Goal: Information Seeking & Learning: Learn about a topic

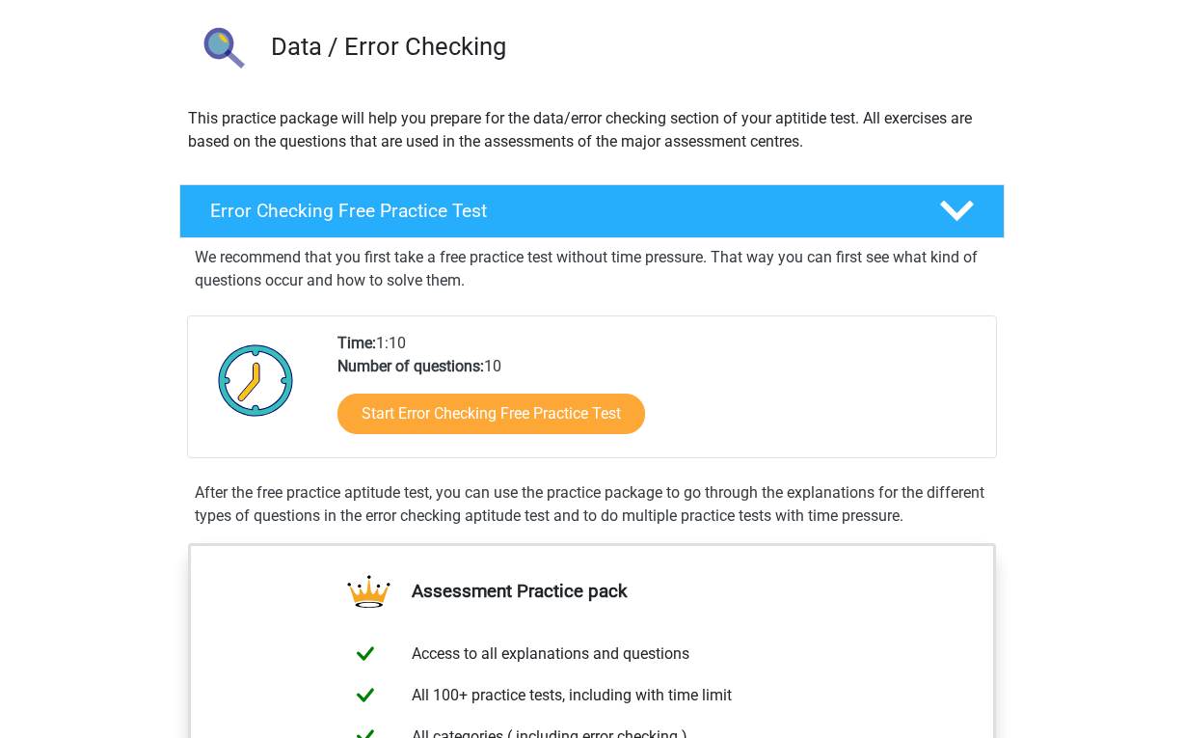
scroll to position [143, 0]
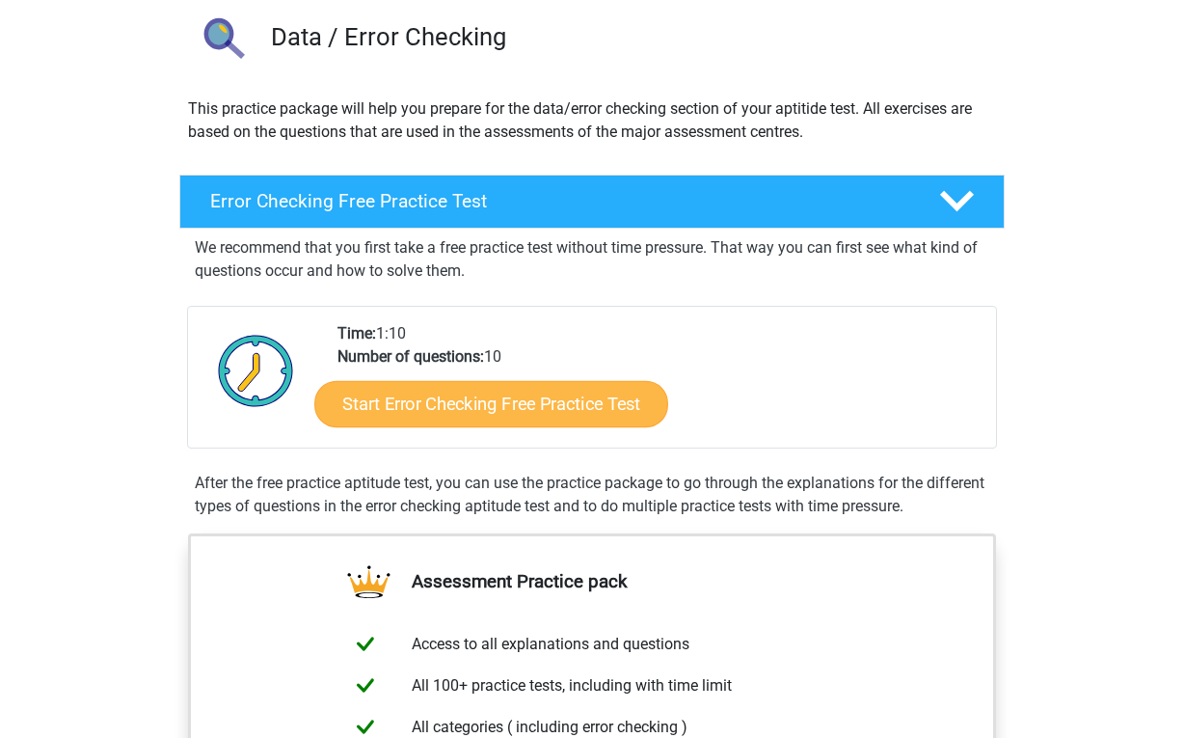
click at [453, 384] on link "Start Error Checking Free Practice Test" at bounding box center [491, 404] width 354 height 46
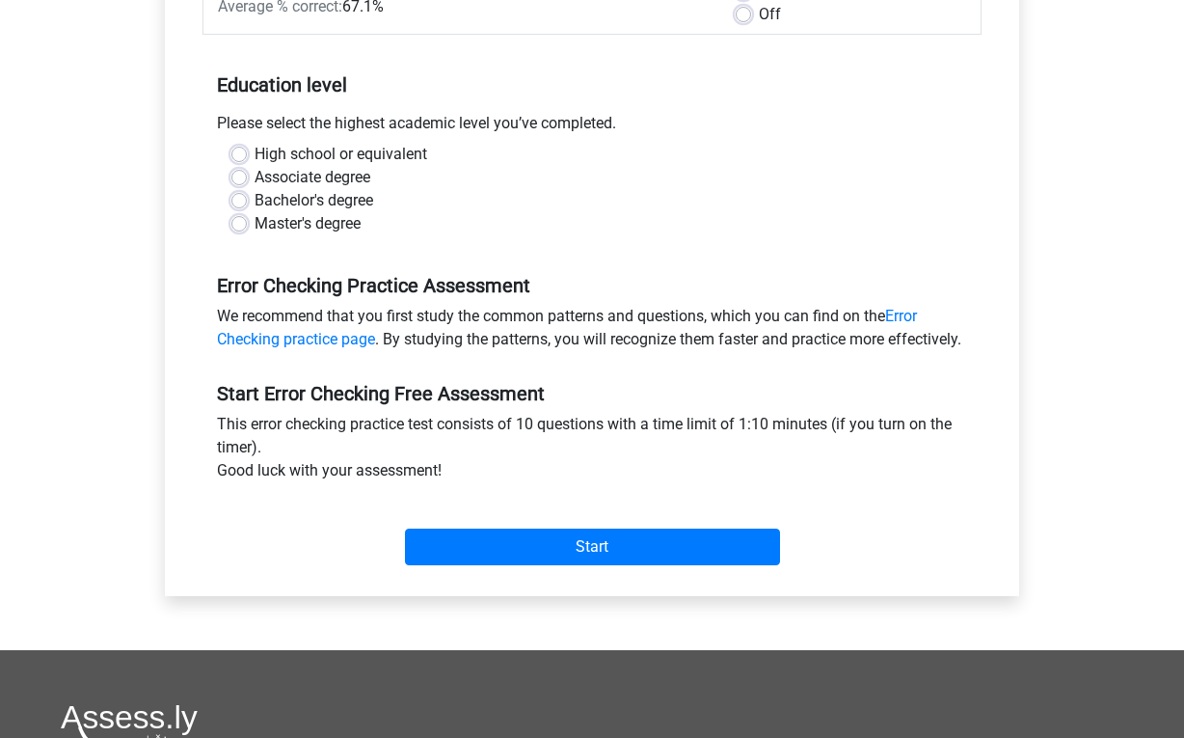
scroll to position [261, 0]
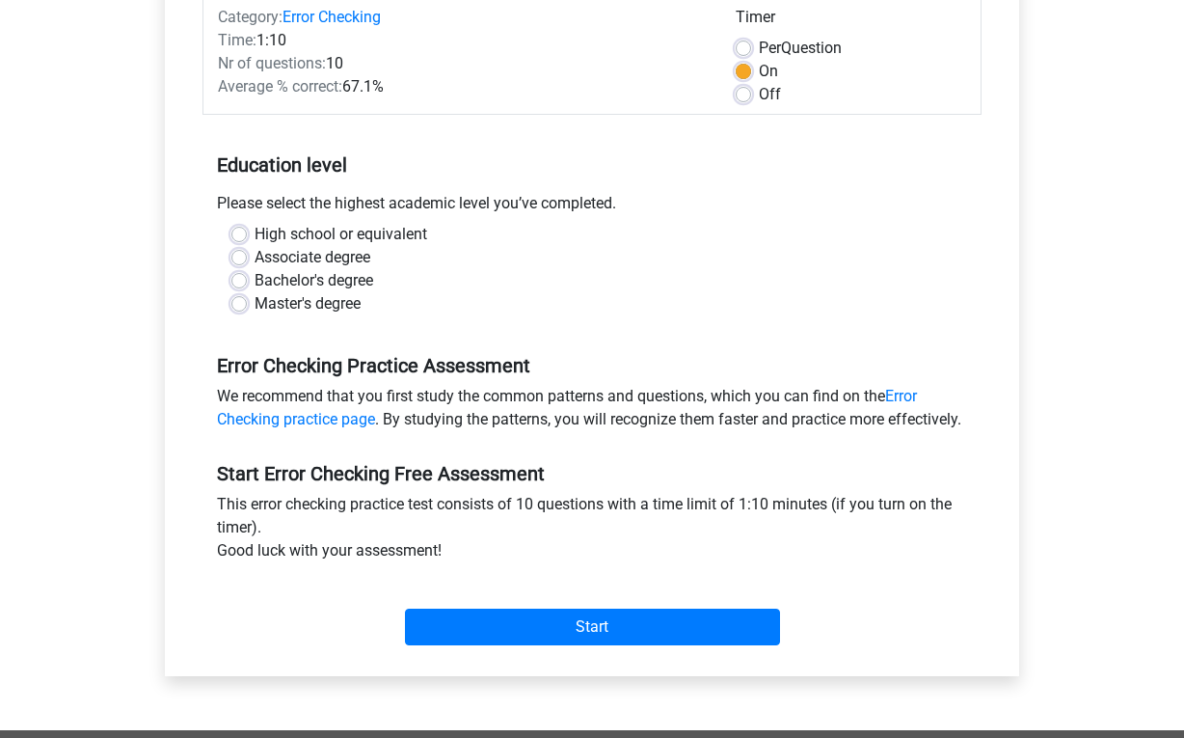
click at [255, 260] on label "Associate degree" at bounding box center [313, 257] width 116 height 23
click at [240, 260] on input "Associate degree" at bounding box center [238, 255] width 15 height 19
radio input "true"
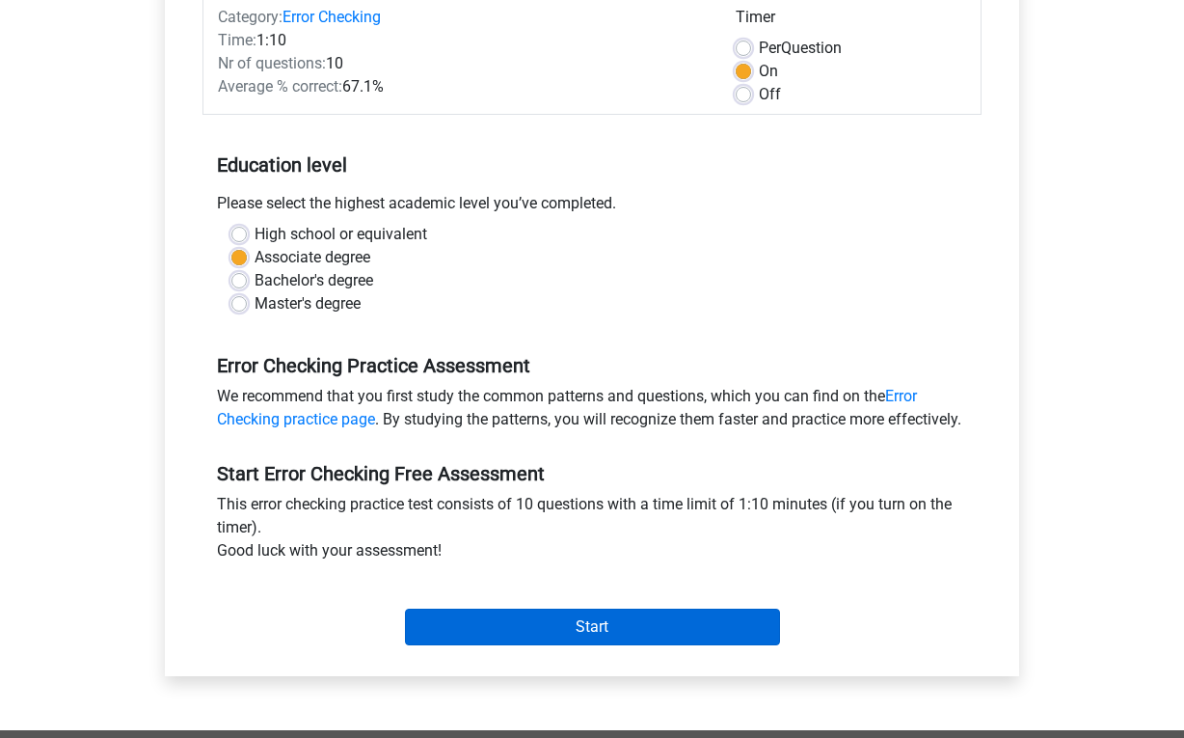
click at [521, 645] on input "Start" at bounding box center [592, 626] width 375 height 37
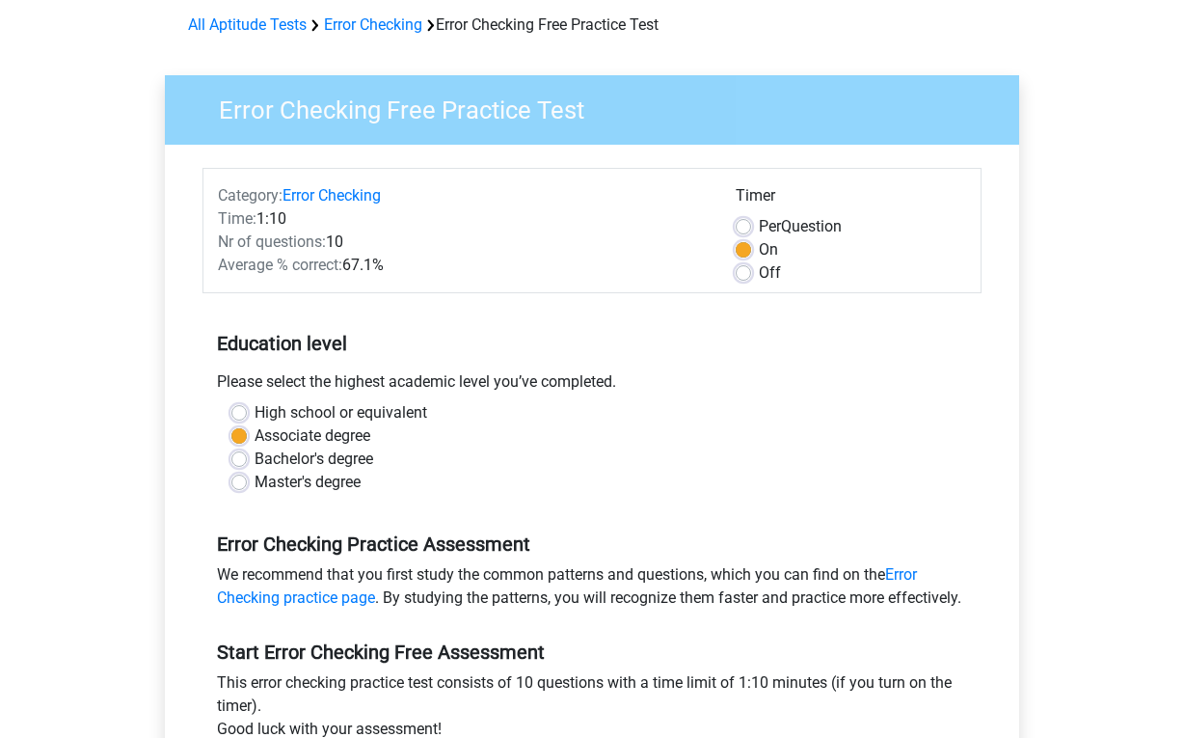
scroll to position [64, 0]
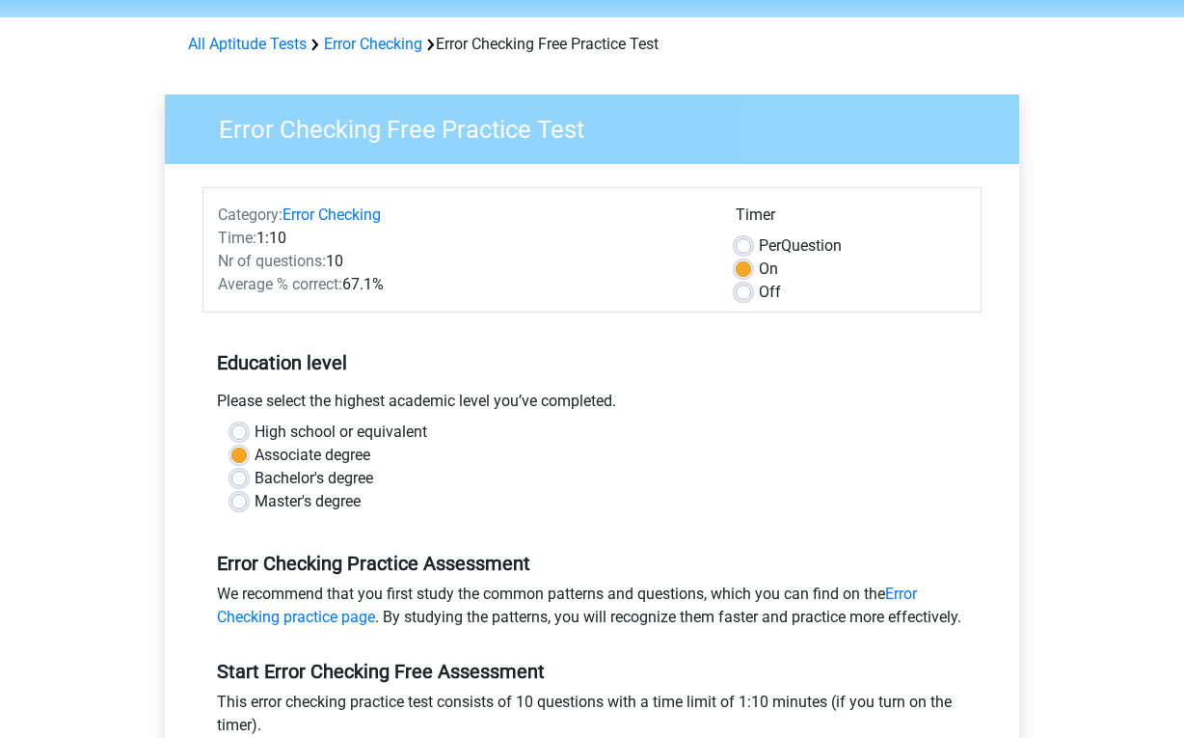
click at [759, 293] on label "Off" at bounding box center [770, 292] width 22 height 23
click at [740, 293] on input "Off" at bounding box center [743, 290] width 15 height 19
radio input "true"
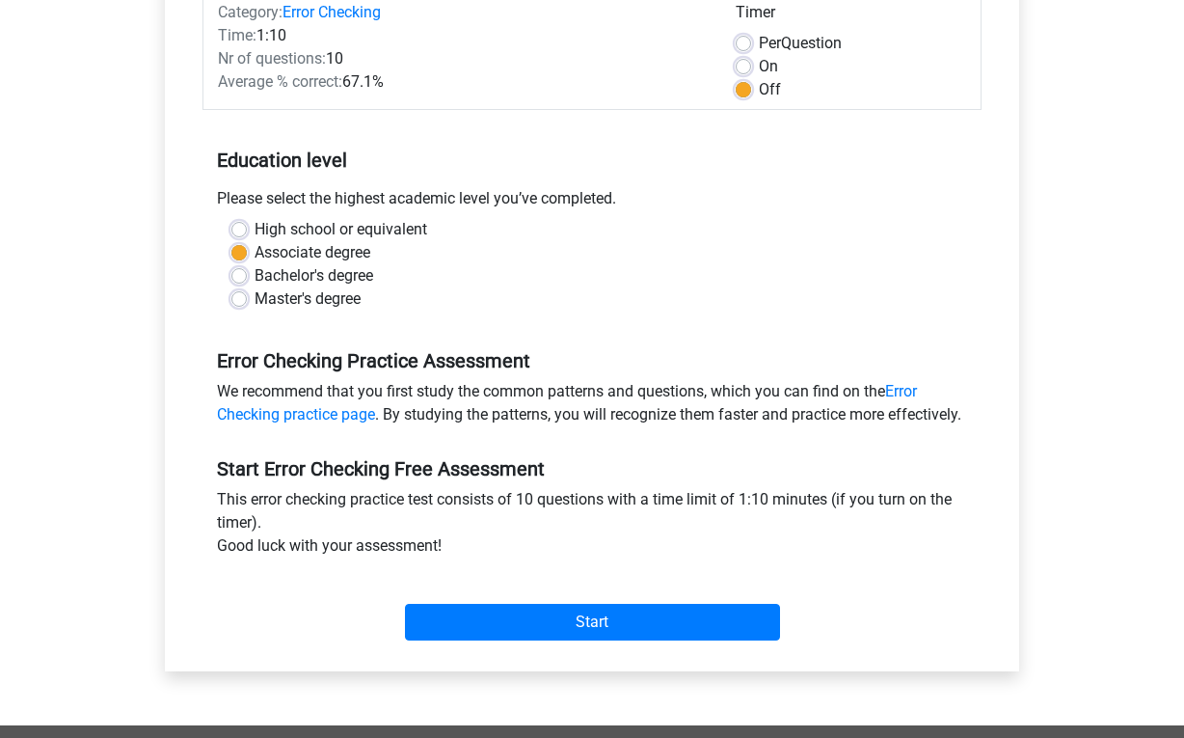
scroll to position [277, 0]
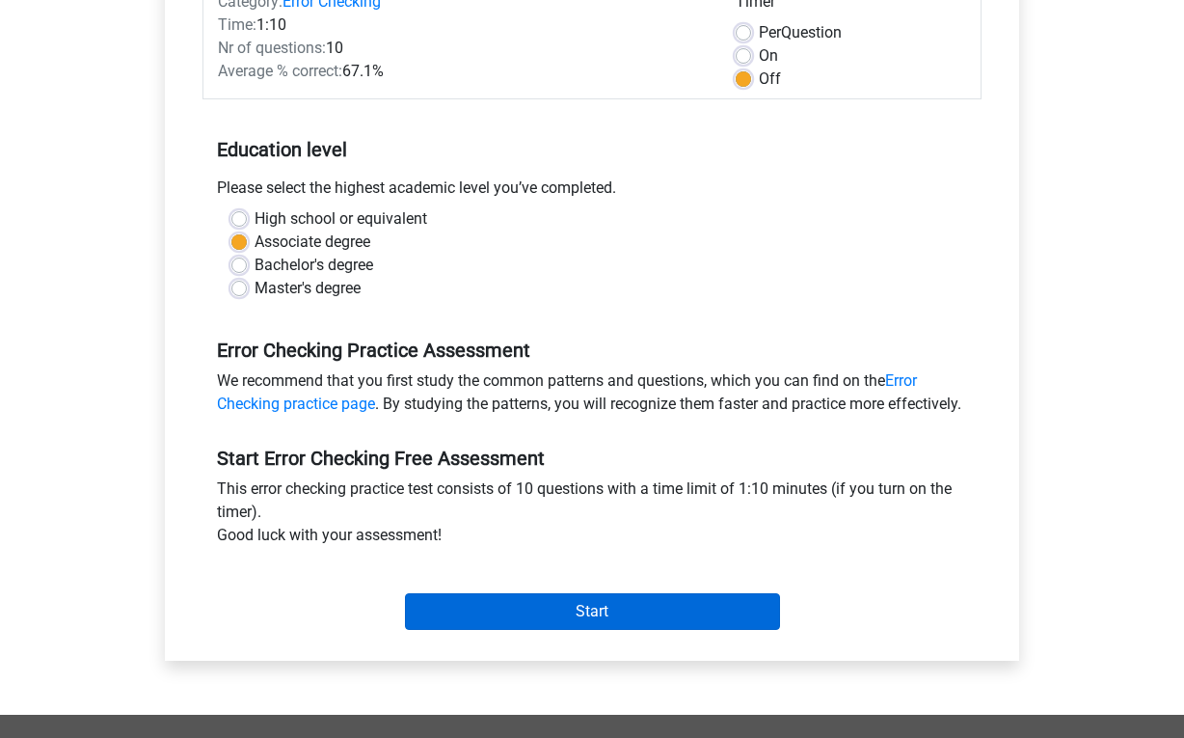
click at [551, 624] on input "Start" at bounding box center [592, 611] width 375 height 37
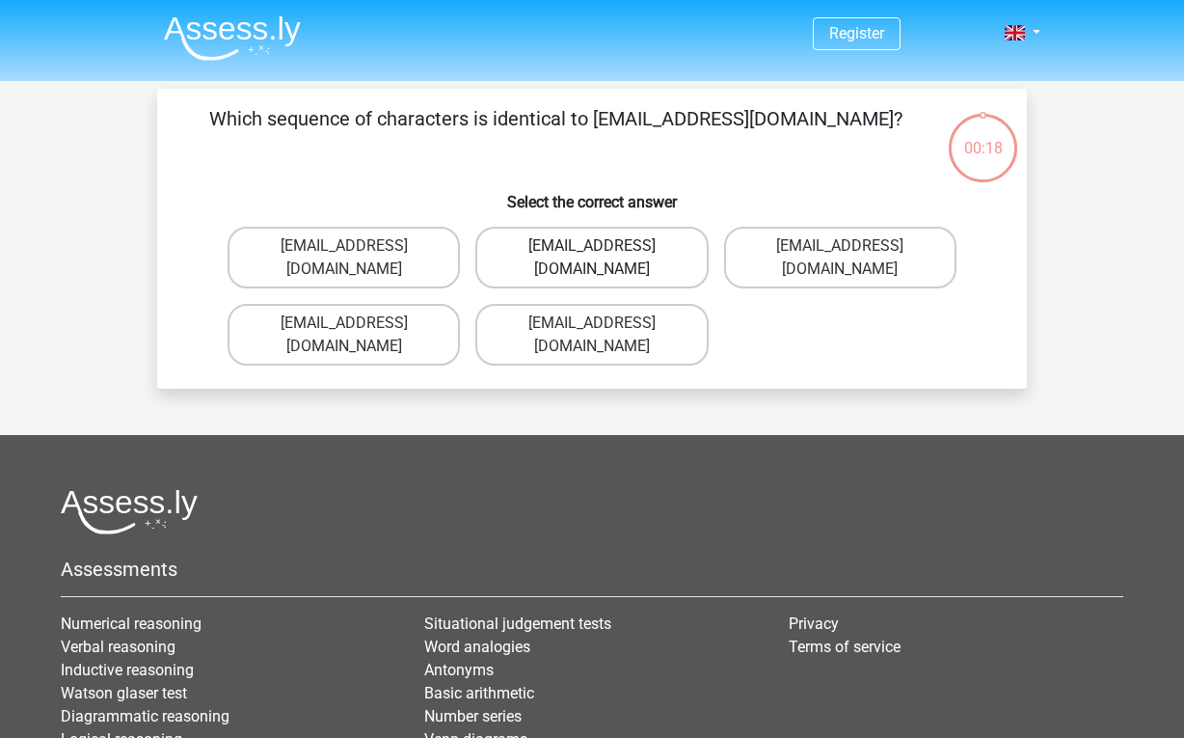
click at [632, 253] on label "Evie_Meade@jointmail.com.uk" at bounding box center [591, 258] width 232 height 62
click at [605, 253] on input "Evie_Meade@jointmail.com.uk" at bounding box center [598, 252] width 13 height 13
radio input "true"
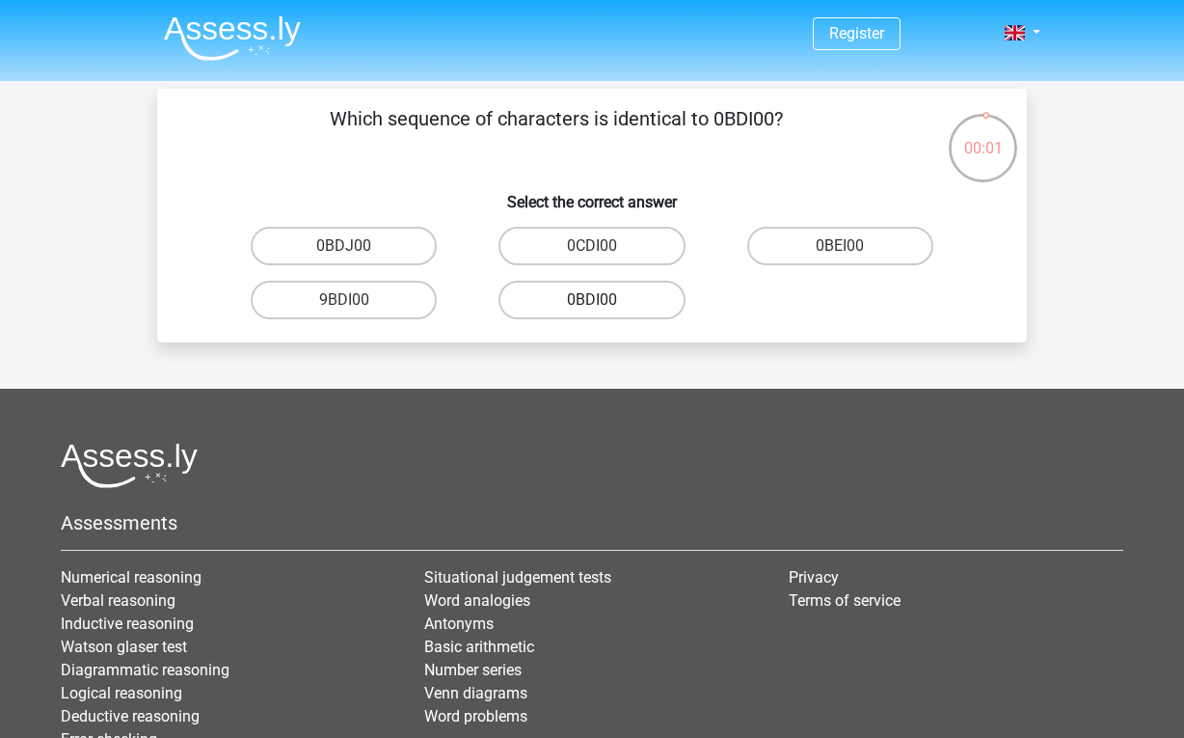
click at [605, 289] on label "0BDI00" at bounding box center [591, 300] width 186 height 39
click at [605, 300] on input "0BDI00" at bounding box center [598, 306] width 13 height 13
radio input "true"
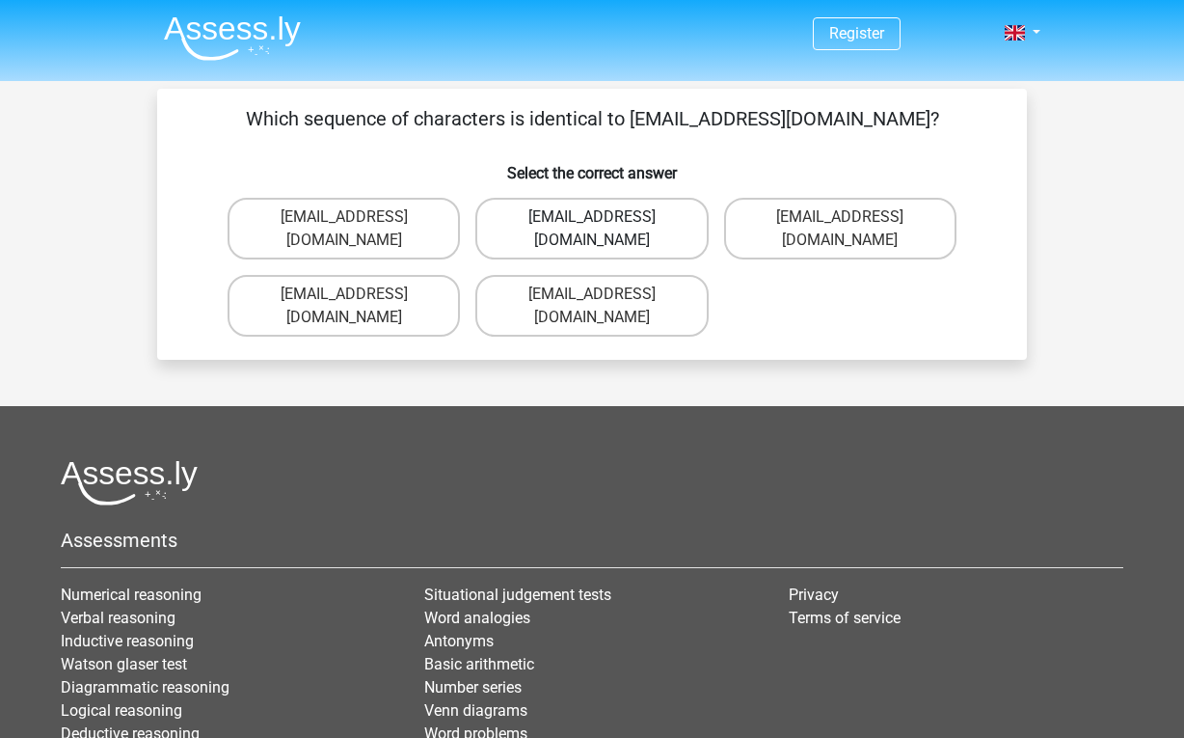
click at [671, 221] on label "[EMAIL_ADDRESS][DOMAIN_NAME]" at bounding box center [591, 229] width 232 height 62
click at [605, 221] on input "[EMAIL_ADDRESS][DOMAIN_NAME]" at bounding box center [598, 223] width 13 height 13
radio input "true"
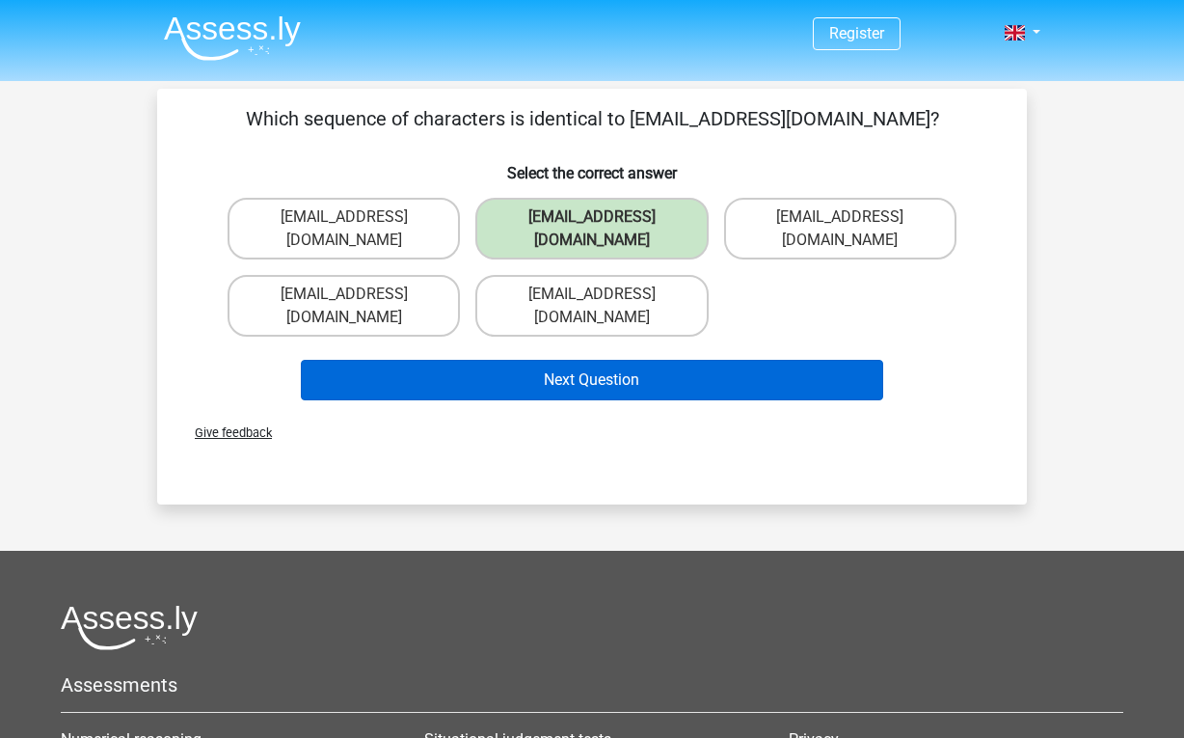
click at [654, 360] on button "Next Question" at bounding box center [592, 380] width 583 height 40
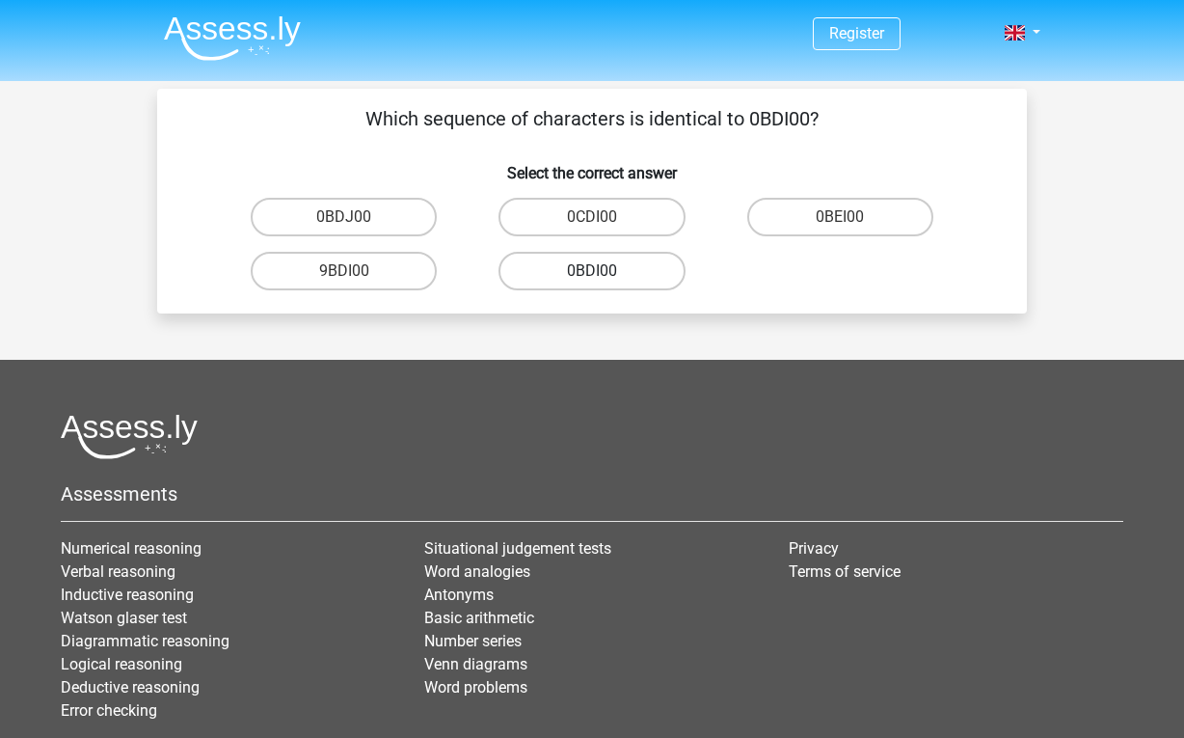
click at [634, 268] on label "0BDI00" at bounding box center [591, 271] width 186 height 39
click at [605, 271] on input "0BDI00" at bounding box center [598, 277] width 13 height 13
radio input "true"
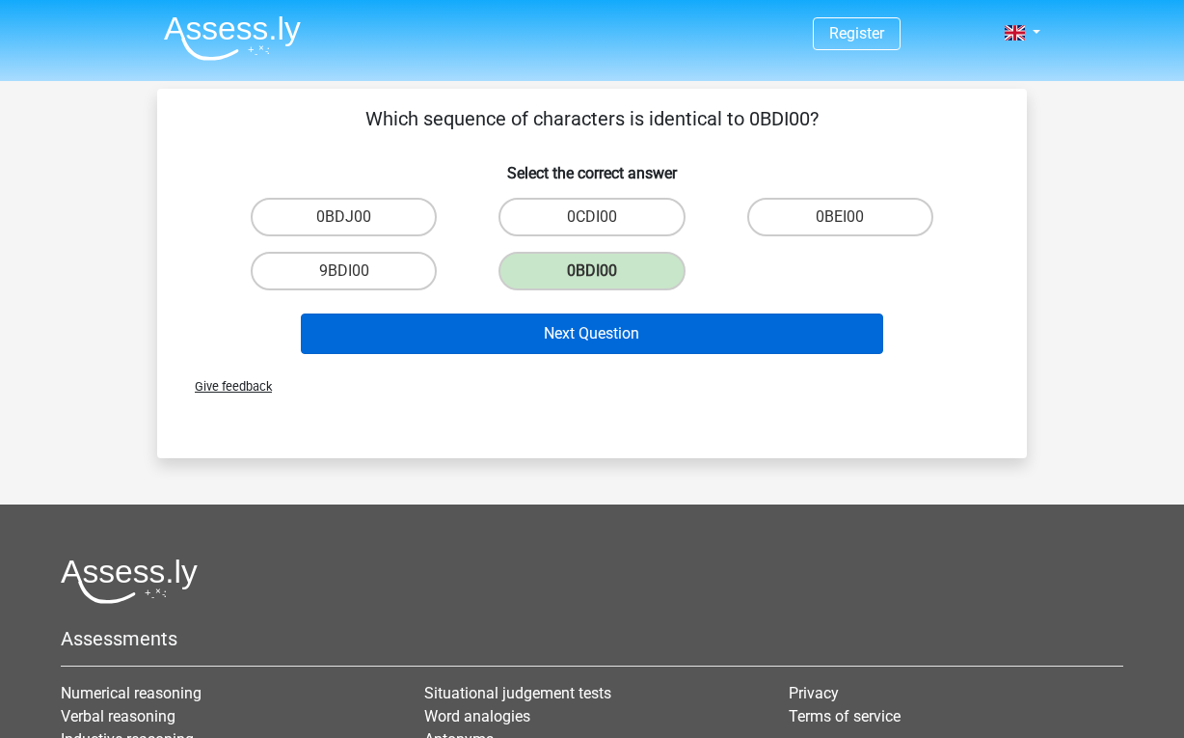
click at [606, 325] on button "Next Question" at bounding box center [592, 333] width 583 height 40
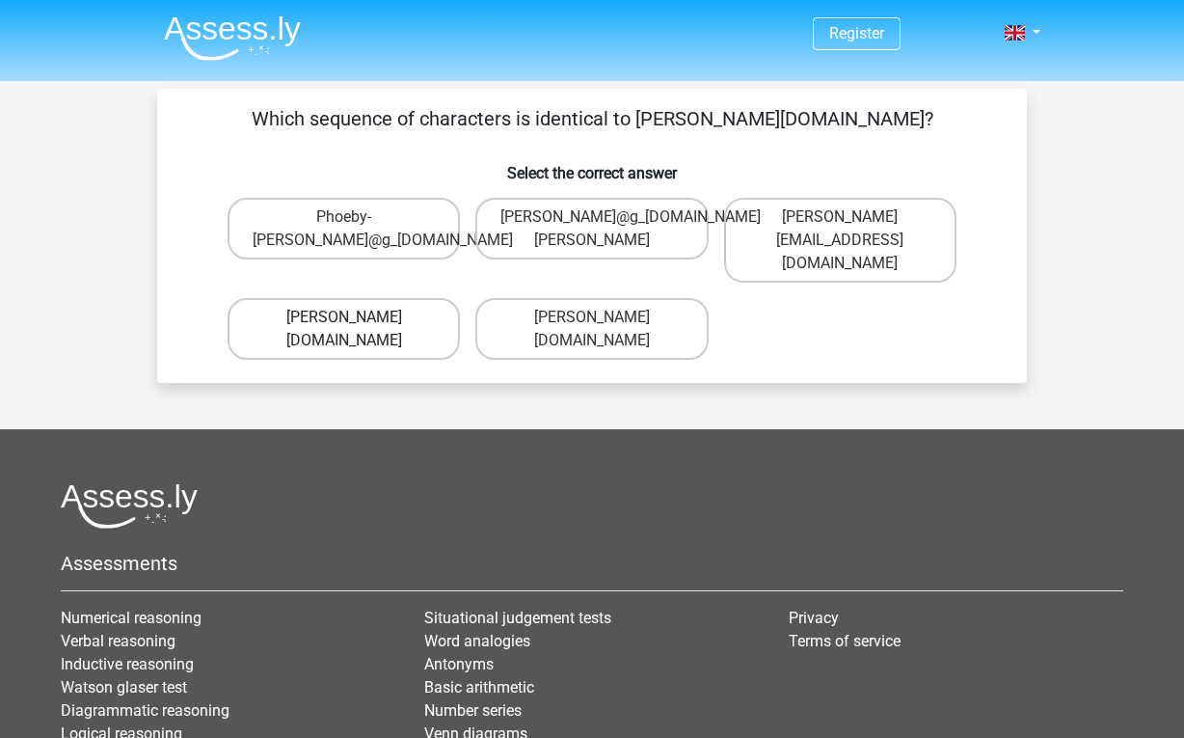
click at [385, 309] on label "Phoebe-Patterson@g_mail.gr" at bounding box center [344, 329] width 232 height 62
click at [357, 317] on input "Phoebe-Patterson@g_mail.gr" at bounding box center [350, 323] width 13 height 13
radio input "true"
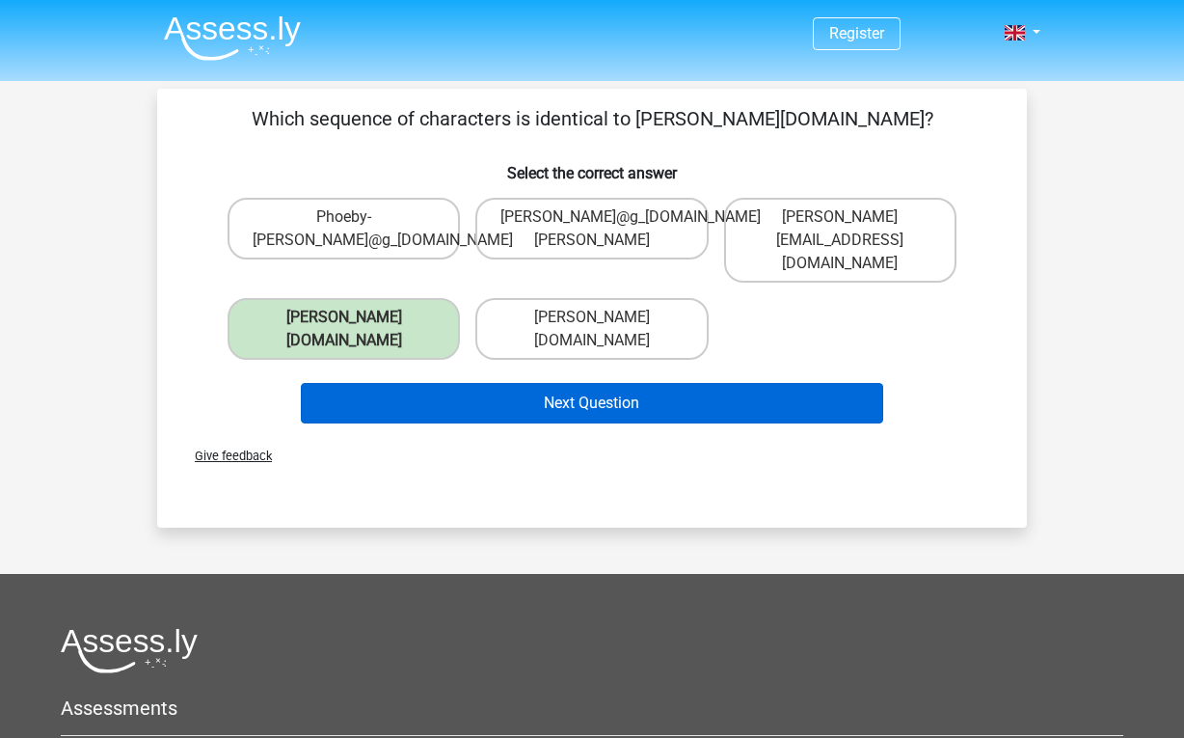
click at [684, 383] on button "Next Question" at bounding box center [592, 403] width 583 height 40
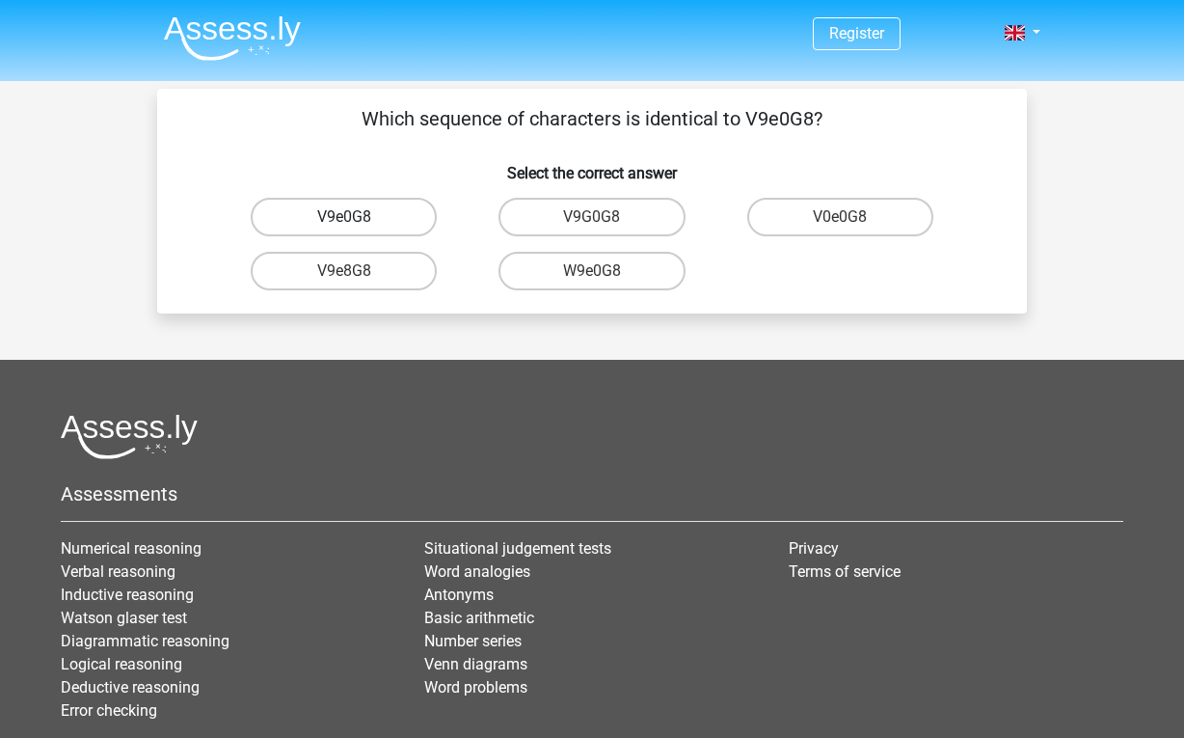
click at [370, 228] on label "V9e0G8" at bounding box center [344, 217] width 186 height 39
click at [357, 228] on input "V9e0G8" at bounding box center [350, 223] width 13 height 13
radio input "true"
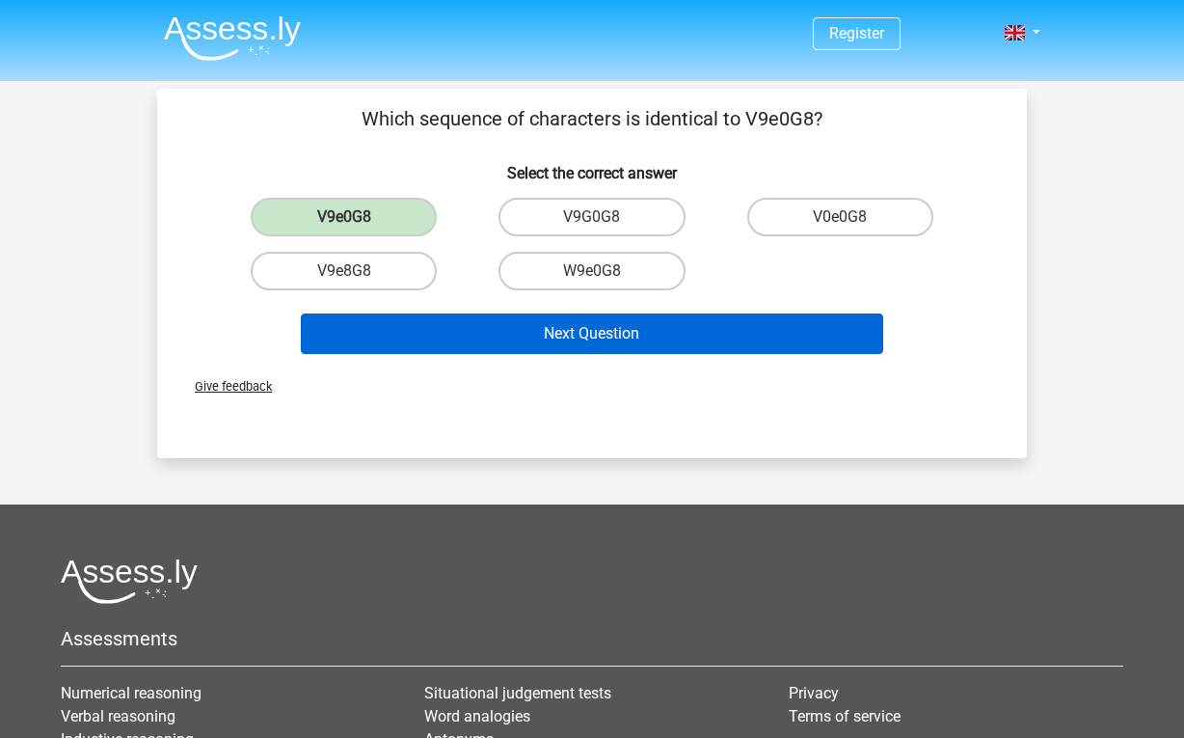
click at [630, 322] on button "Next Question" at bounding box center [592, 333] width 583 height 40
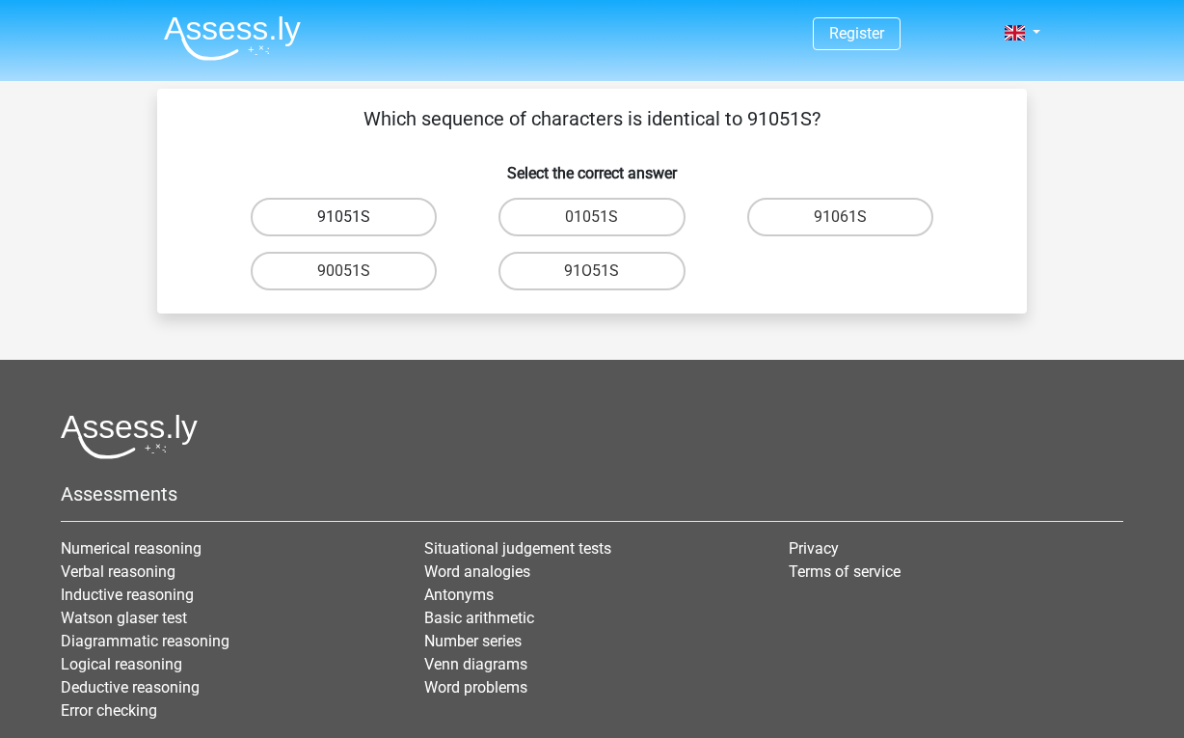
click at [381, 214] on label "91051S" at bounding box center [344, 217] width 186 height 39
click at [357, 217] on input "91051S" at bounding box center [350, 223] width 13 height 13
radio input "true"
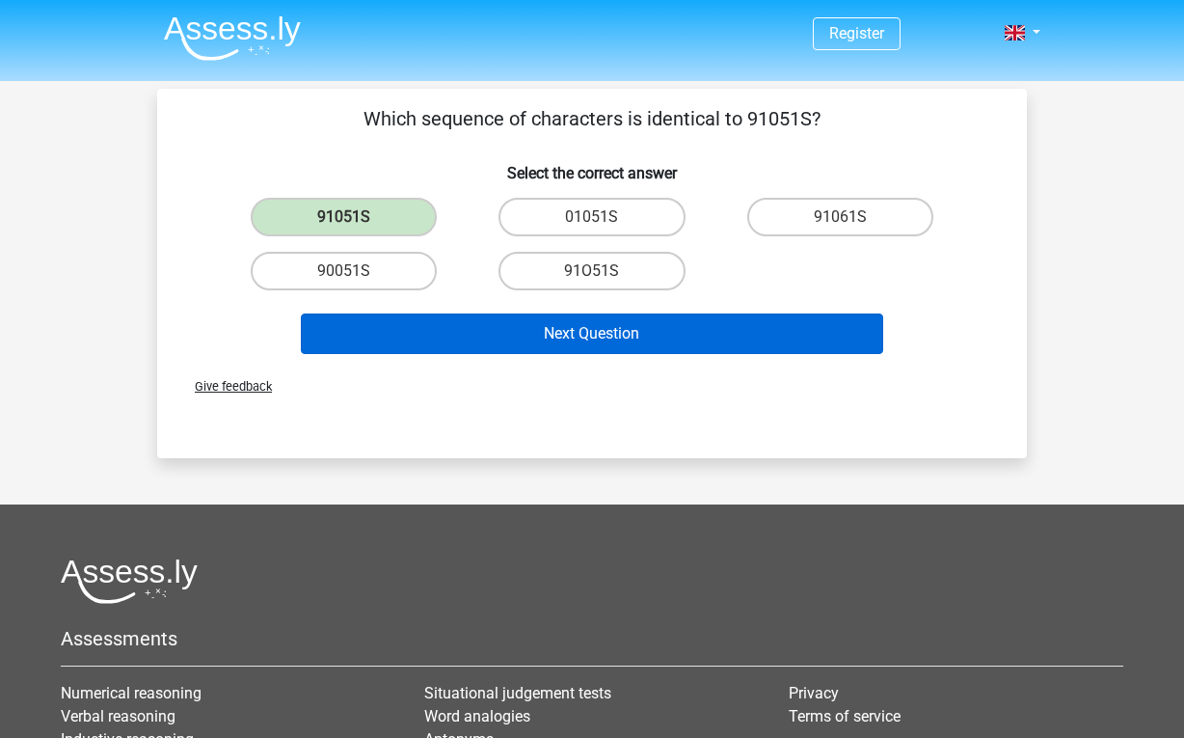
click at [613, 339] on button "Next Question" at bounding box center [592, 333] width 583 height 40
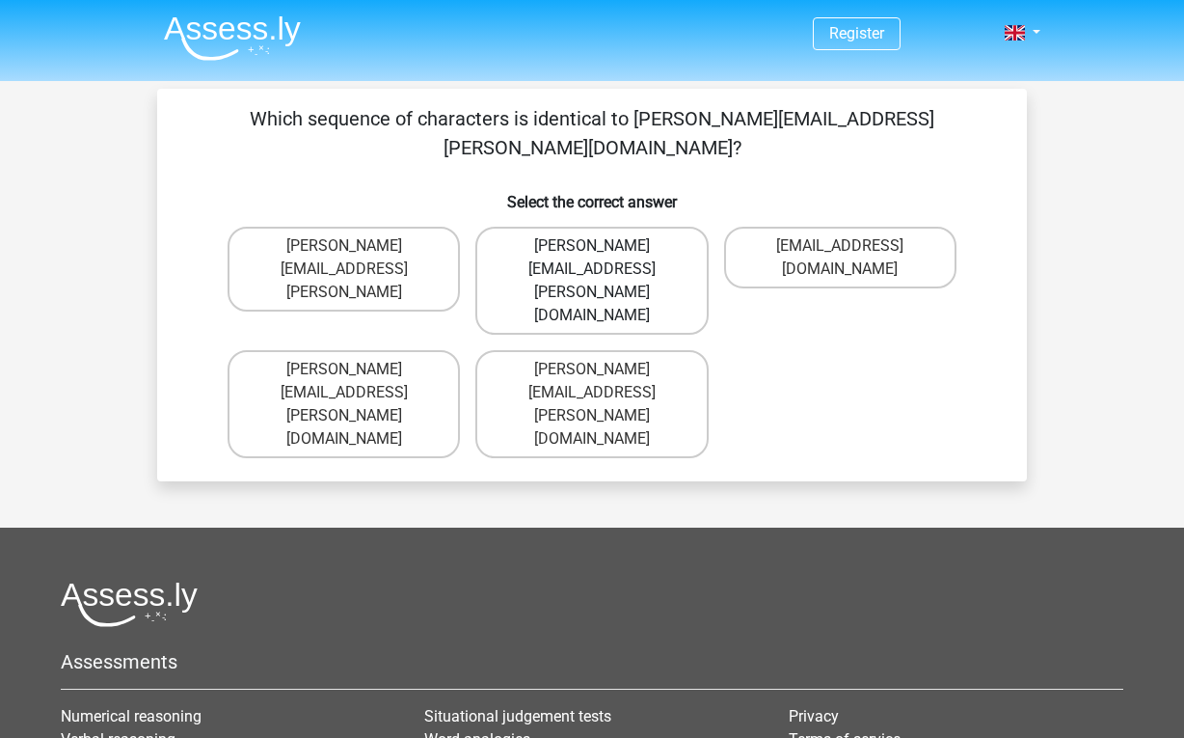
click at [615, 227] on label "Connor.Paterson@mailme.com" at bounding box center [591, 281] width 232 height 108
click at [605, 246] on input "Connor.Paterson@mailme.com" at bounding box center [598, 252] width 13 height 13
radio input "true"
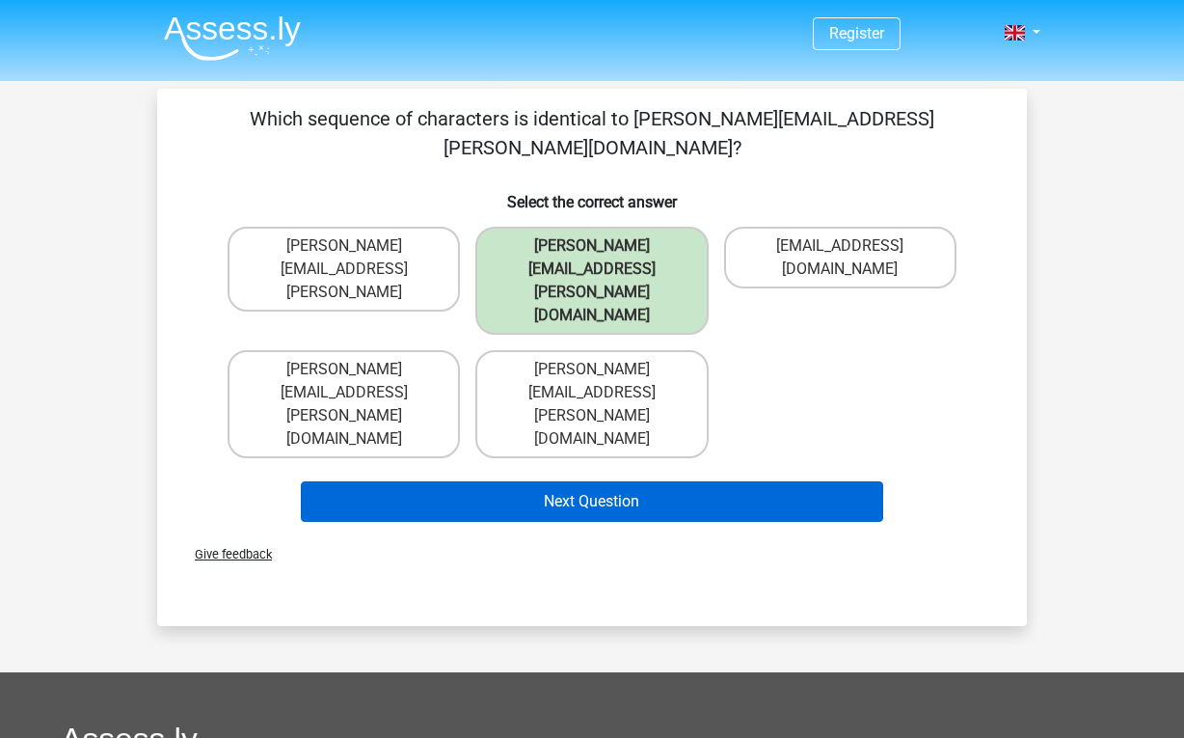
click at [661, 481] on button "Next Question" at bounding box center [592, 501] width 583 height 40
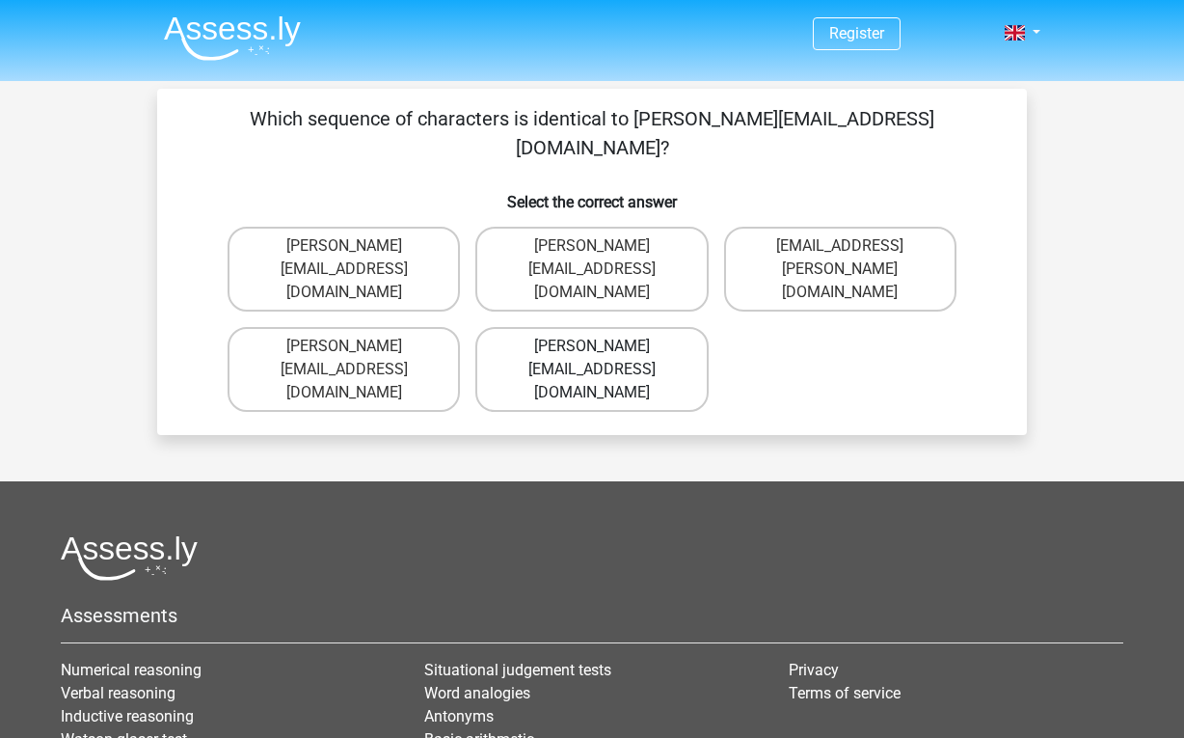
click at [655, 327] on label "Ava-Carroll@mailme.uk.com" at bounding box center [591, 369] width 232 height 85
click at [605, 346] on input "Ava-Carroll@mailme.uk.com" at bounding box center [598, 352] width 13 height 13
radio input "true"
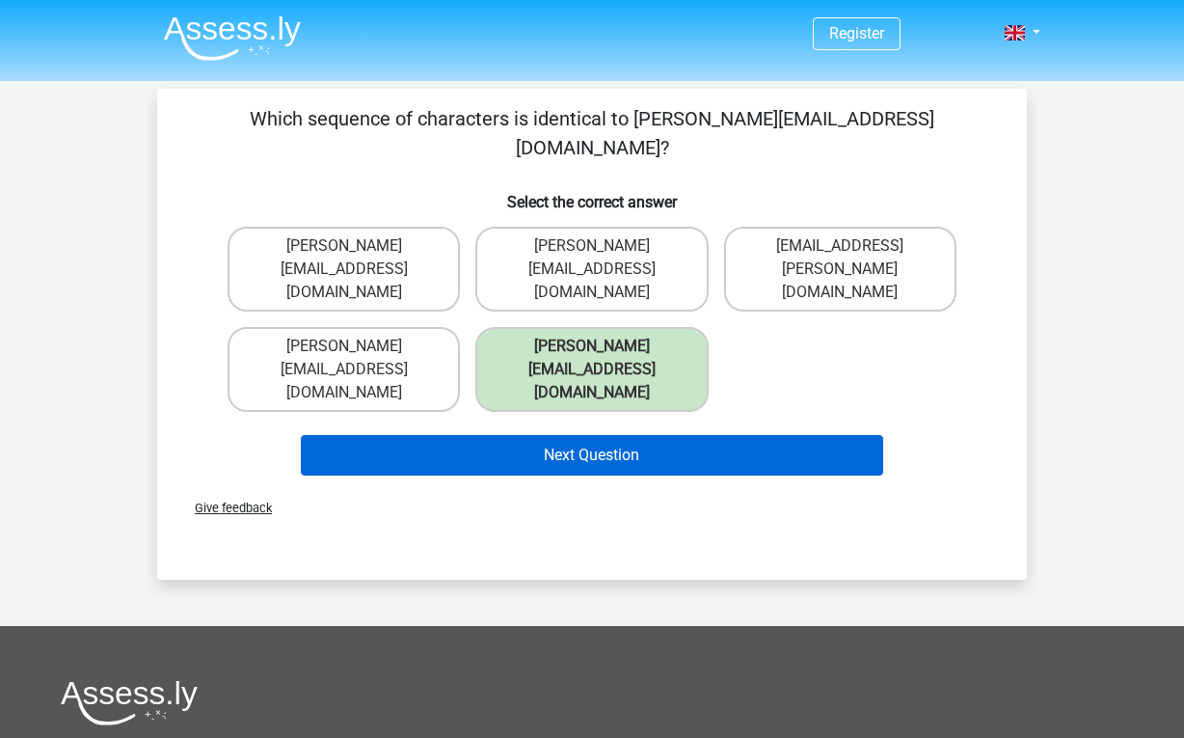
click at [648, 435] on button "Next Question" at bounding box center [592, 455] width 583 height 40
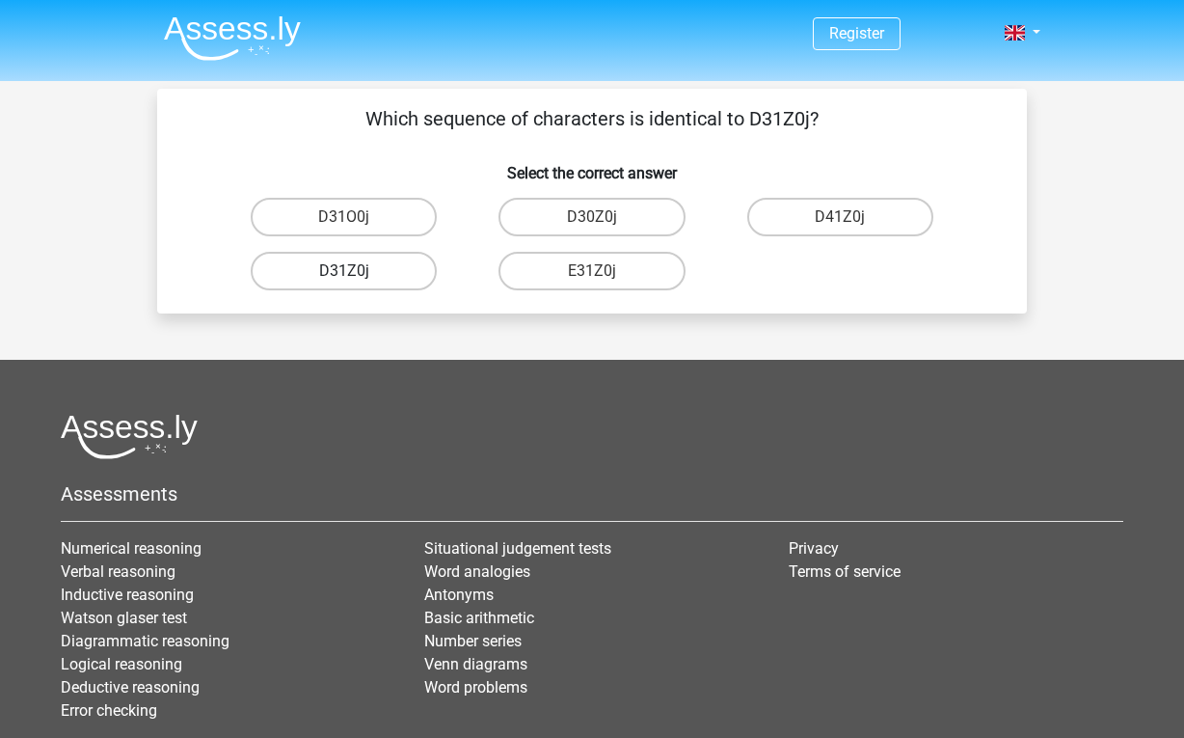
click at [389, 270] on label "D31Z0j" at bounding box center [344, 271] width 186 height 39
click at [357, 271] on input "D31Z0j" at bounding box center [350, 277] width 13 height 13
radio input "true"
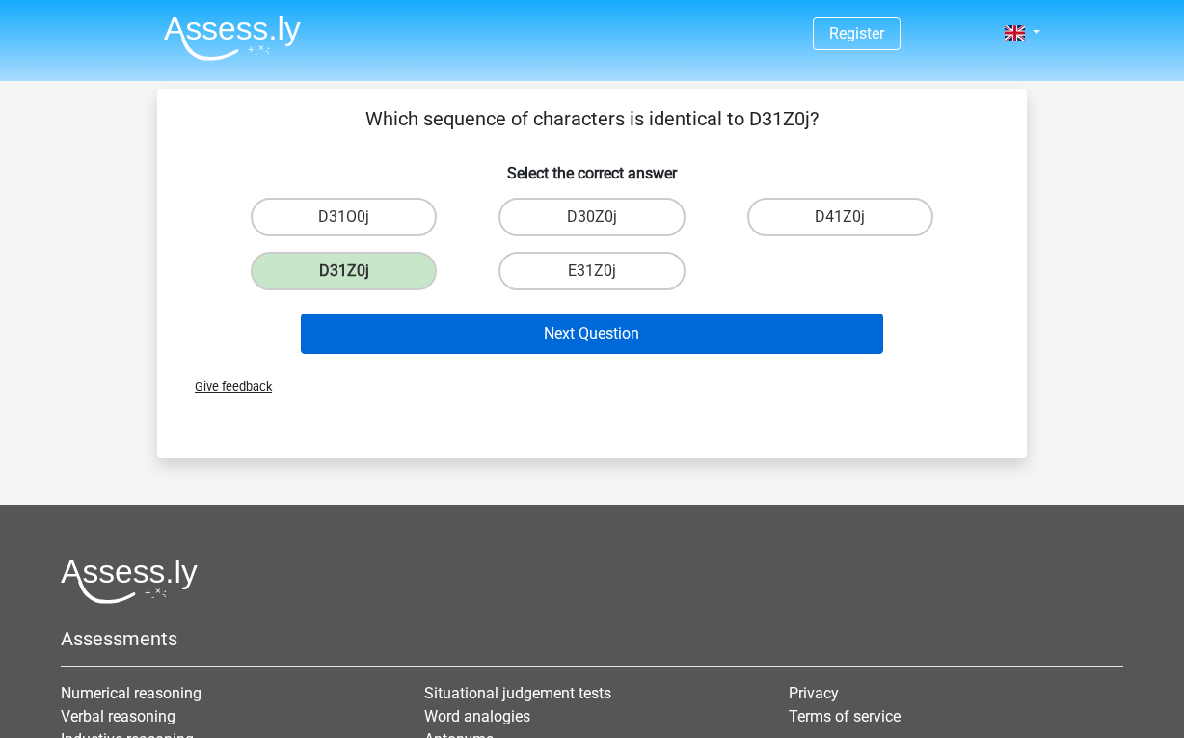
click at [607, 334] on button "Next Question" at bounding box center [592, 333] width 583 height 40
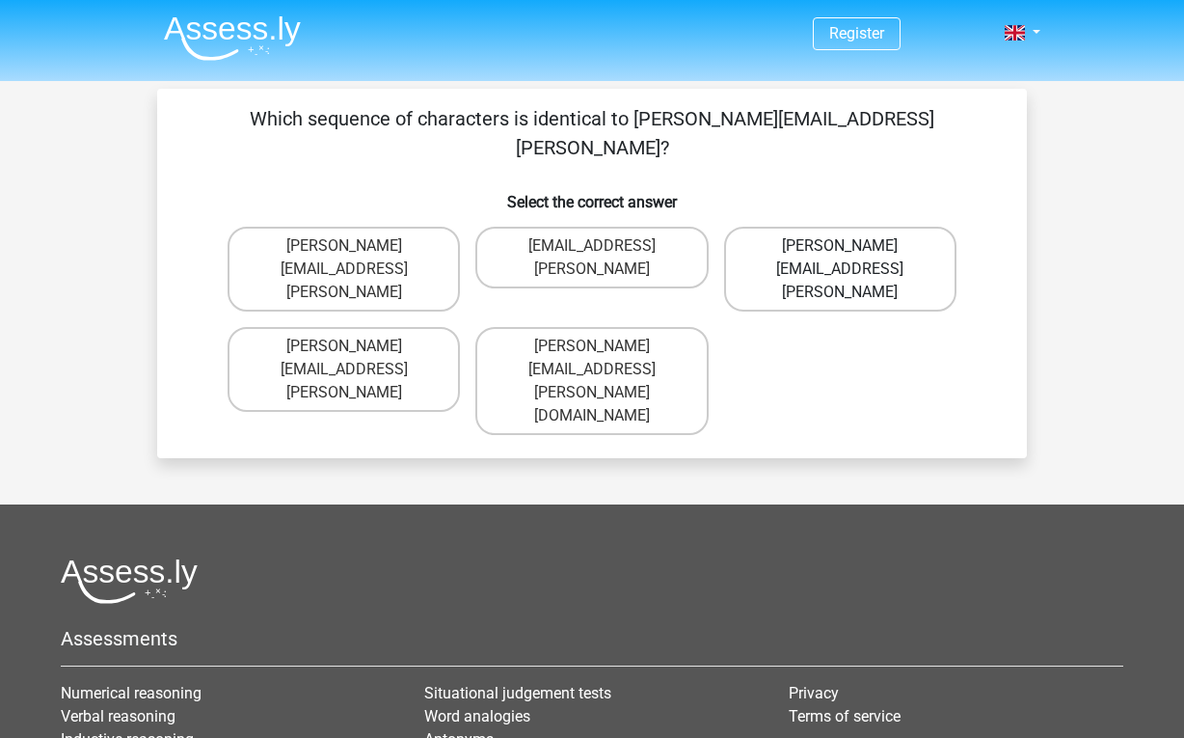
click at [826, 227] on label "Arthur.Bradley@mailme.coo" at bounding box center [840, 269] width 232 height 85
click at [840, 246] on input "Arthur.Bradley@mailme.coo" at bounding box center [846, 252] width 13 height 13
radio input "true"
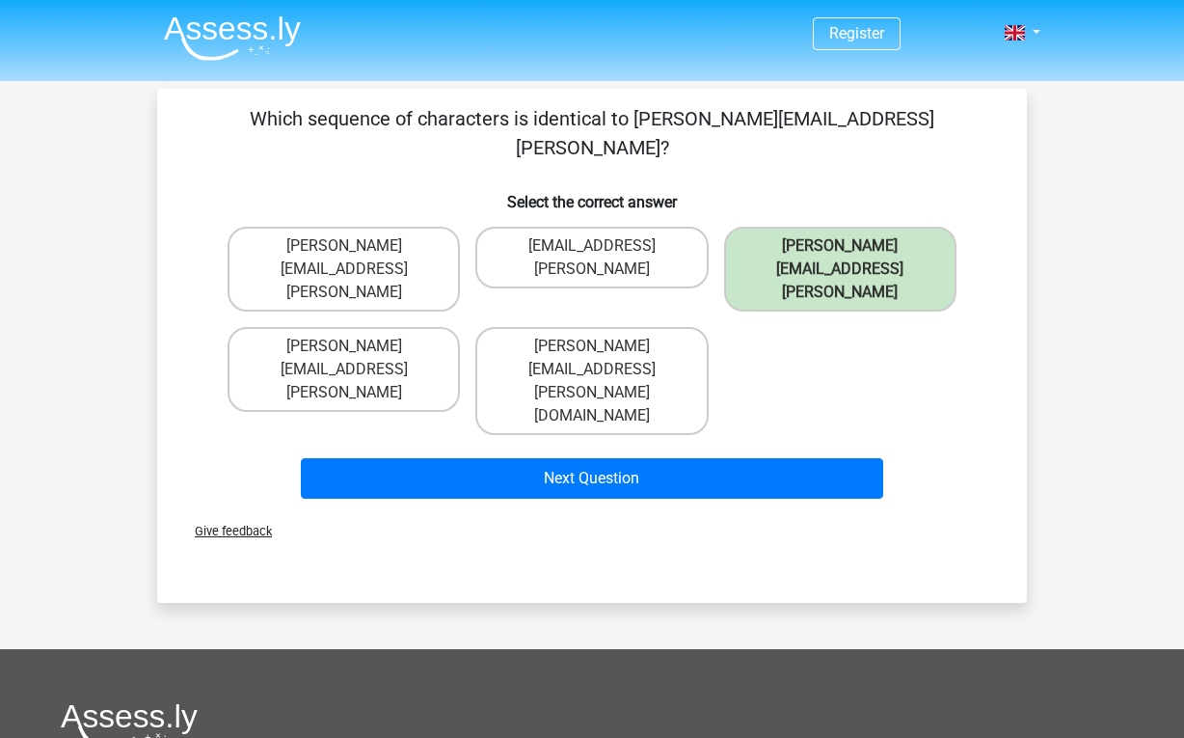
click at [686, 443] on div "Next Question" at bounding box center [592, 475] width 808 height 64
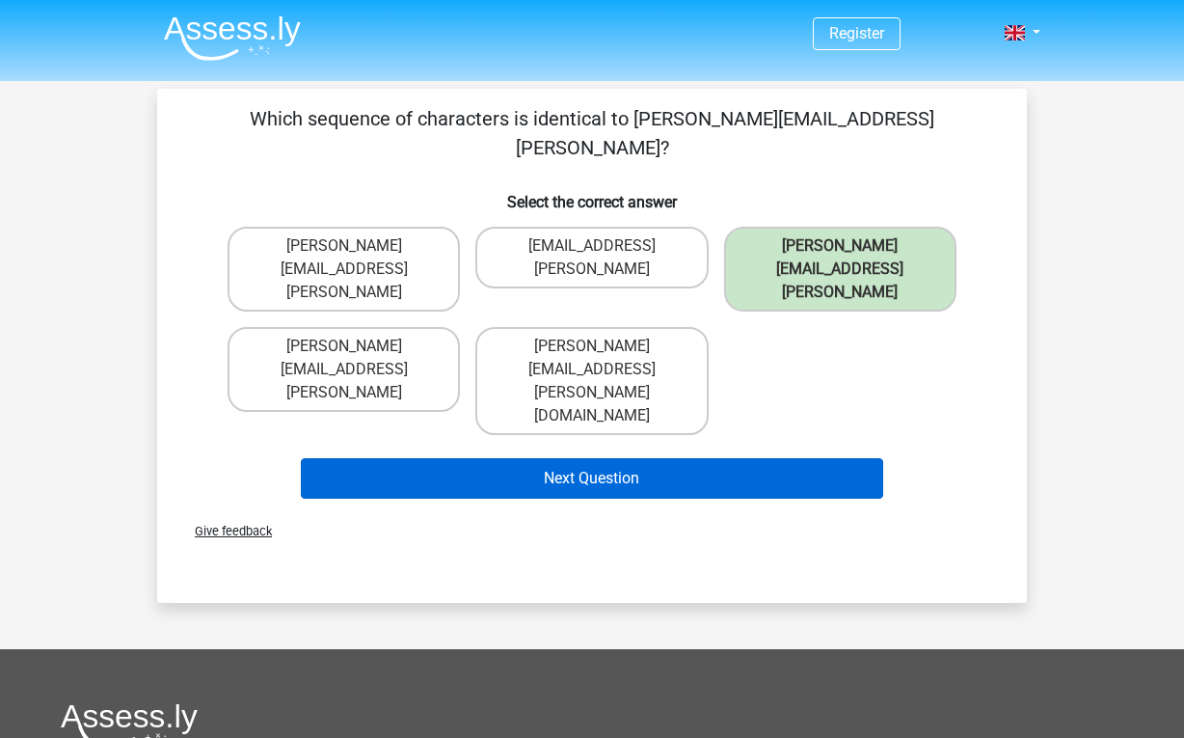
click at [685, 458] on button "Next Question" at bounding box center [592, 478] width 583 height 40
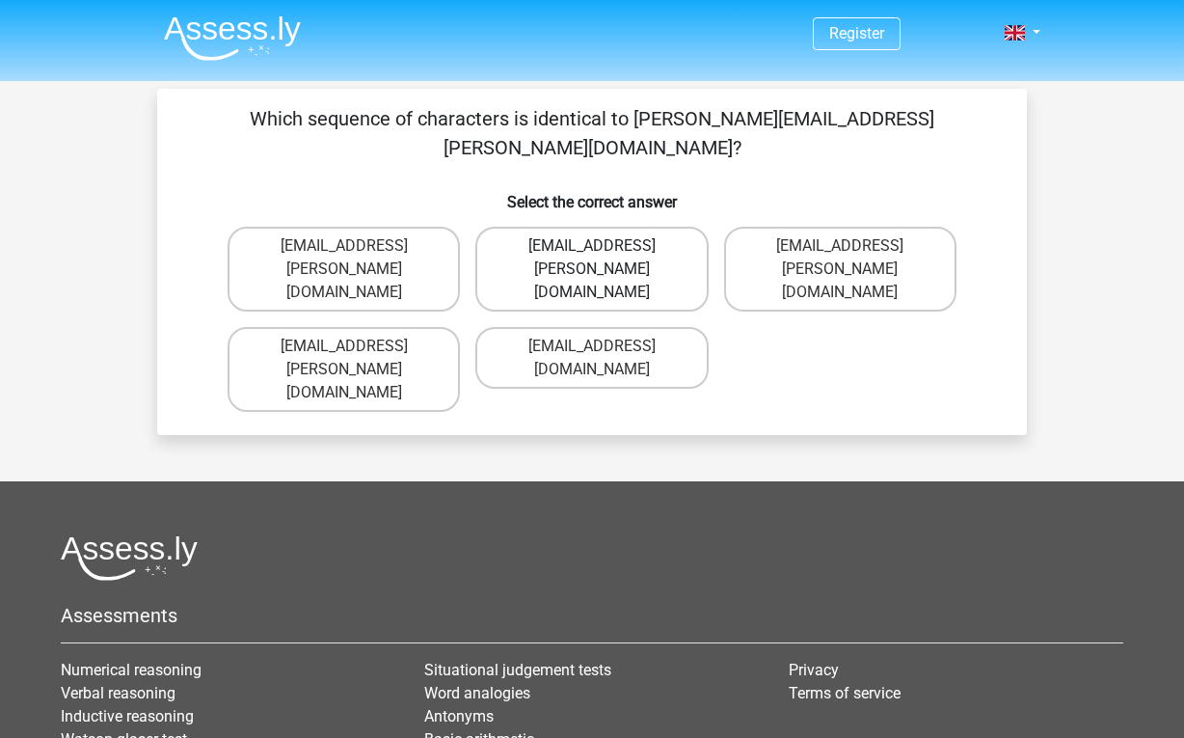
click at [616, 227] on label "Thea+Sadler@Gmail.uk.com" at bounding box center [591, 269] width 232 height 85
click at [605, 246] on input "Thea+Sadler@Gmail.uk.com" at bounding box center [598, 252] width 13 height 13
radio input "true"
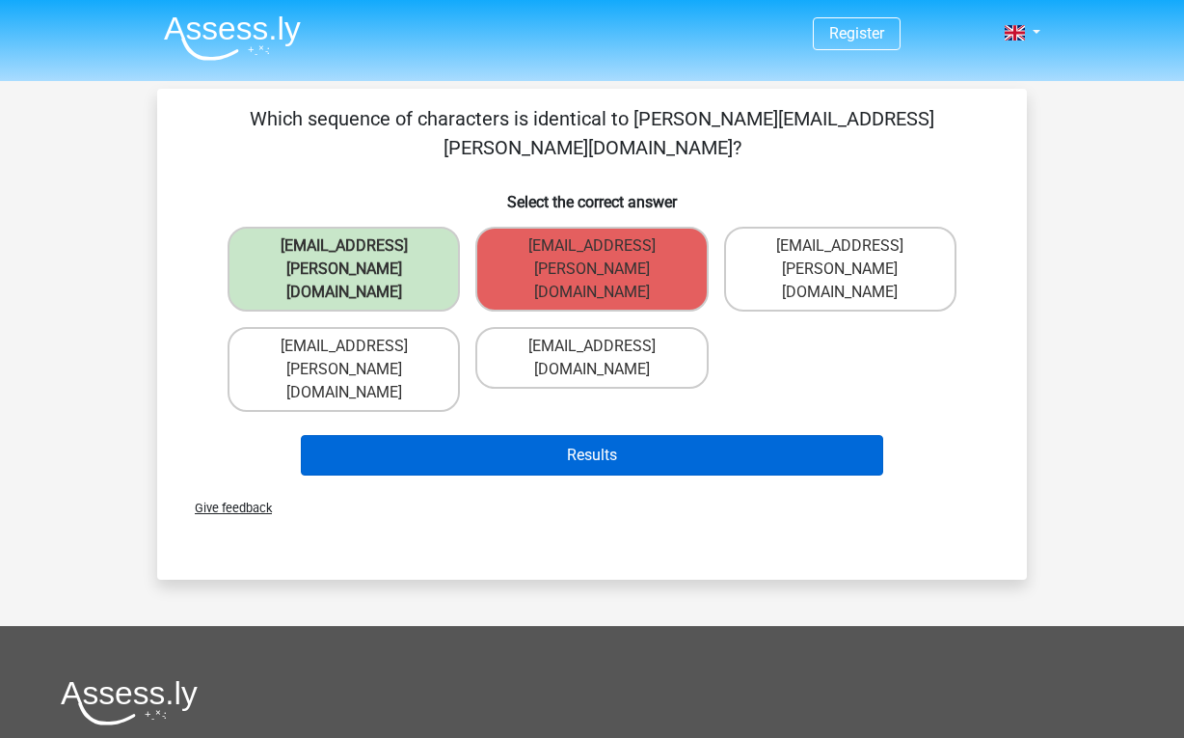
click at [613, 435] on button "Results" at bounding box center [592, 455] width 583 height 40
